Goal: Use online tool/utility

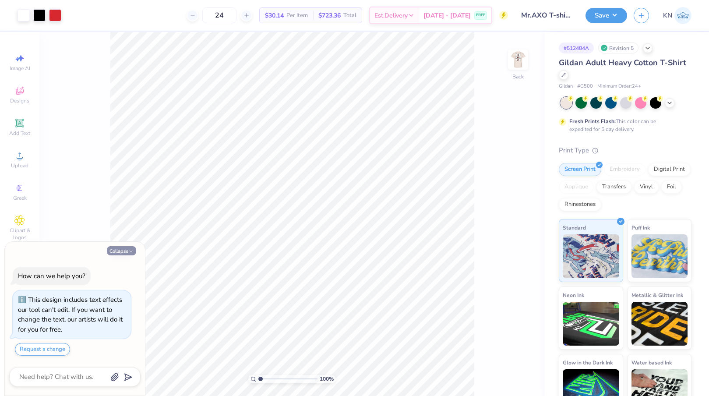
click at [125, 250] on button "Collapse" at bounding box center [121, 250] width 29 height 9
type textarea "x"
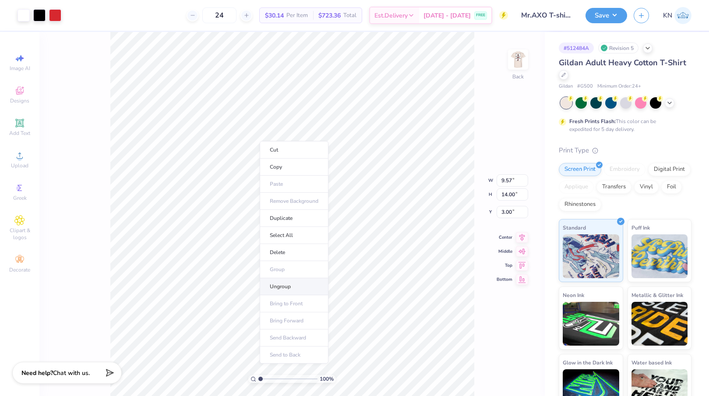
click at [283, 283] on li "Ungroup" at bounding box center [294, 286] width 69 height 17
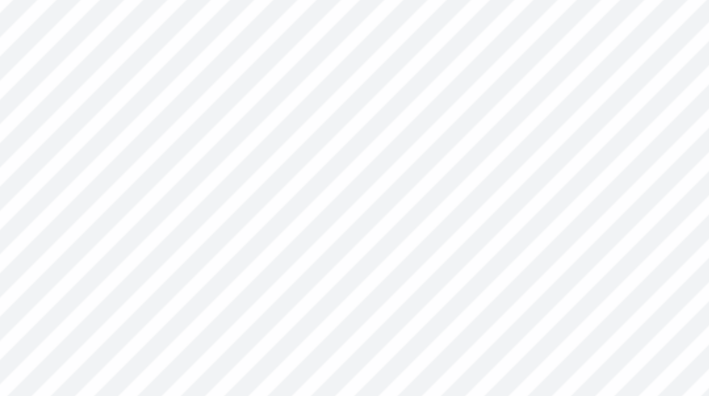
type input "0.29"
type input "0.23"
type input "12.78"
